Goal: Task Accomplishment & Management: Manage account settings

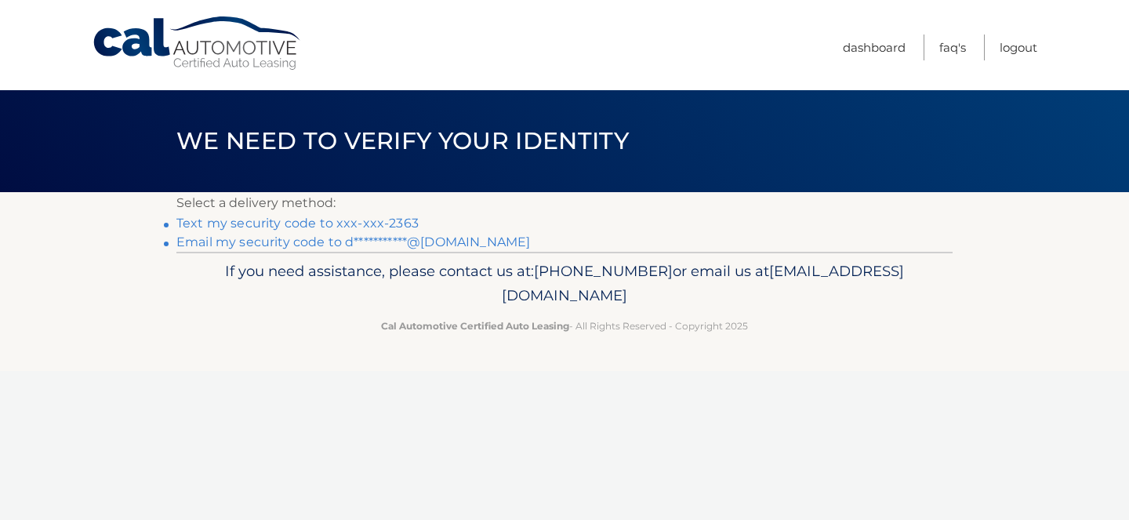
click at [307, 223] on link "Text my security code to xxx-xxx-2363" at bounding box center [297, 223] width 242 height 15
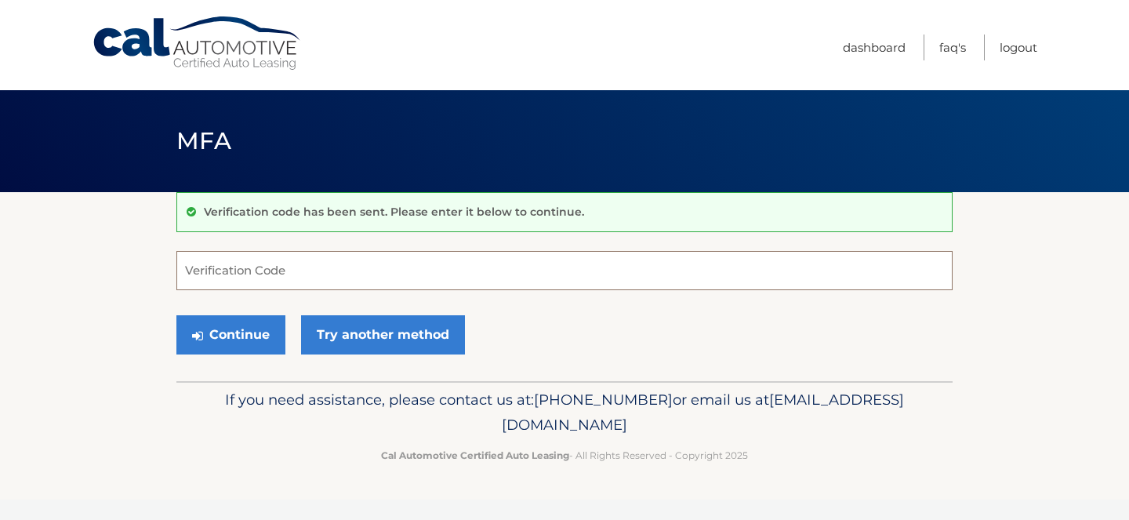
click at [351, 276] on input "Verification Code" at bounding box center [564, 270] width 776 height 39
type input "172754"
click at [240, 341] on button "Continue" at bounding box center [230, 334] width 109 height 39
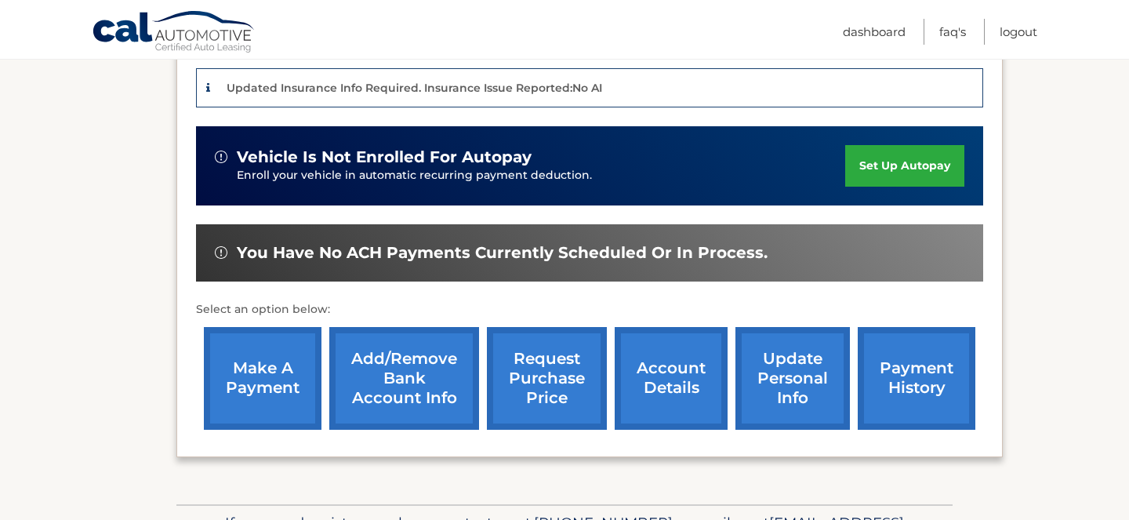
scroll to position [409, 0]
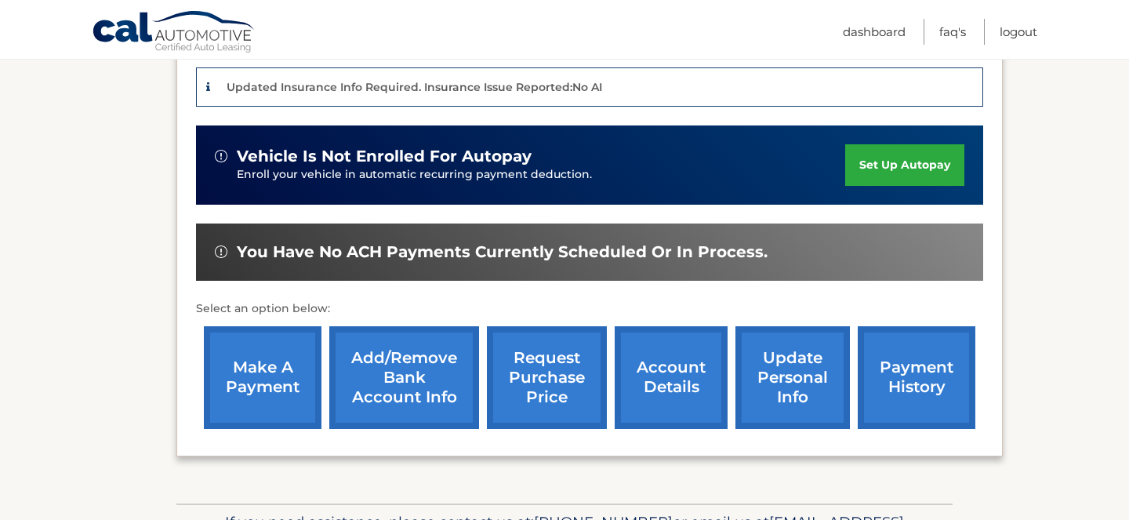
click at [239, 361] on link "make a payment" at bounding box center [263, 377] width 118 height 103
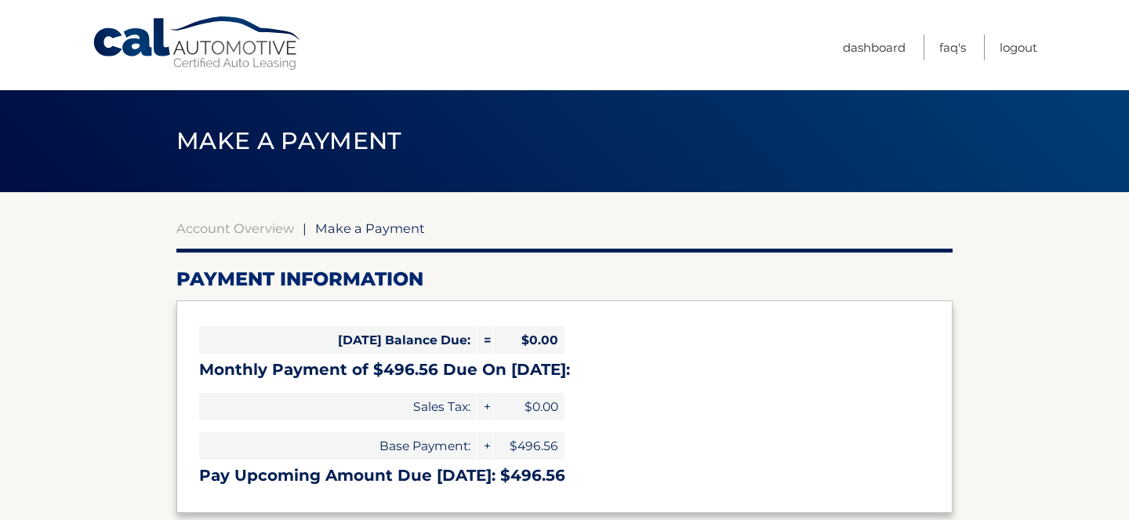
select select "NWU1YWNkOWQtOTkyZS00MWM2LWFkNjQtYjY3MjZkZjMwYjQ5"
click at [1015, 49] on link "Logout" at bounding box center [1019, 48] width 38 height 26
